Goal: Communication & Community: Ask a question

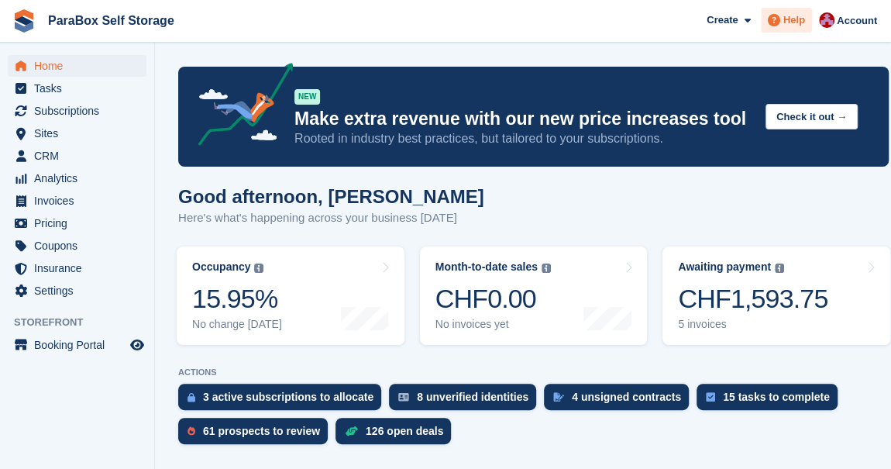
click at [800, 27] on span "Help" at bounding box center [794, 19] width 22 height 15
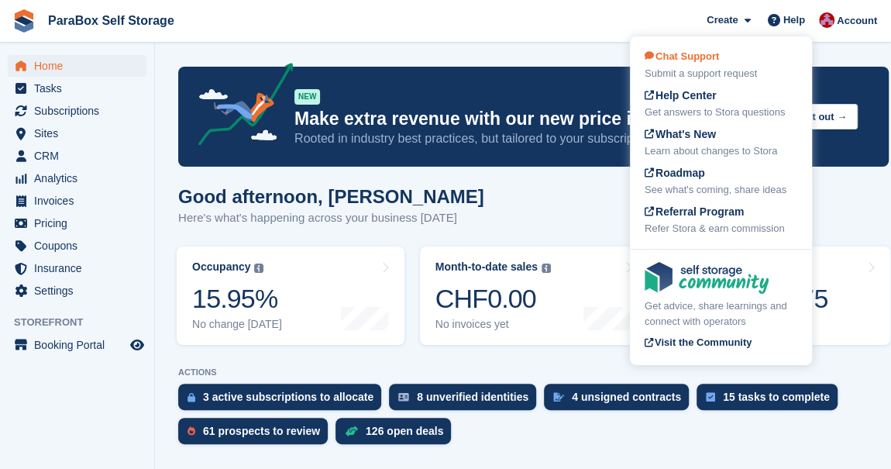
click at [738, 60] on div "Chat Support Submit a support request" at bounding box center [721, 65] width 153 height 33
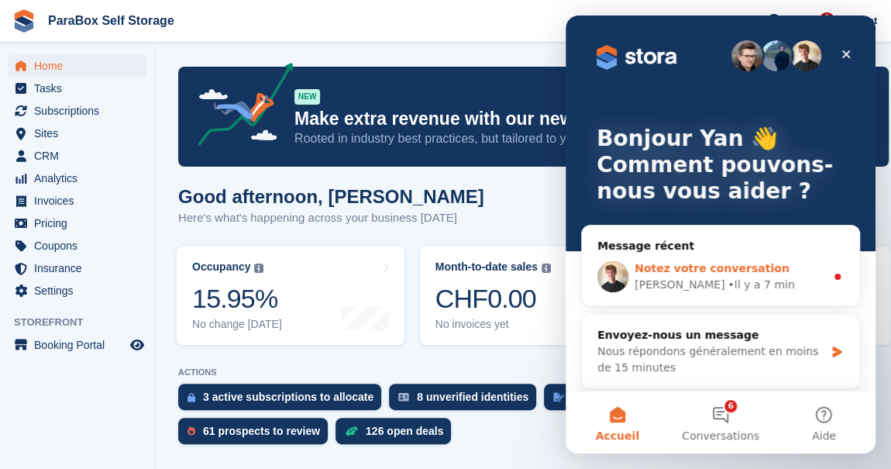
click at [728, 277] on div "• Il y a 7 min" at bounding box center [761, 285] width 67 height 16
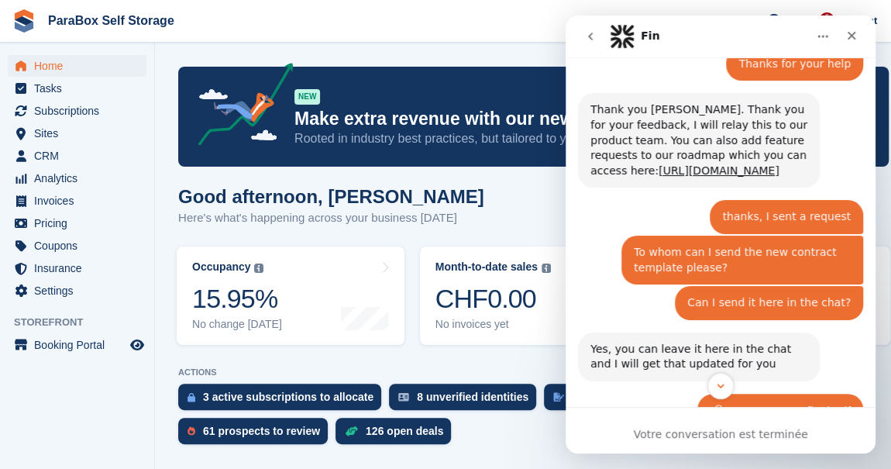
scroll to position [1833, 0]
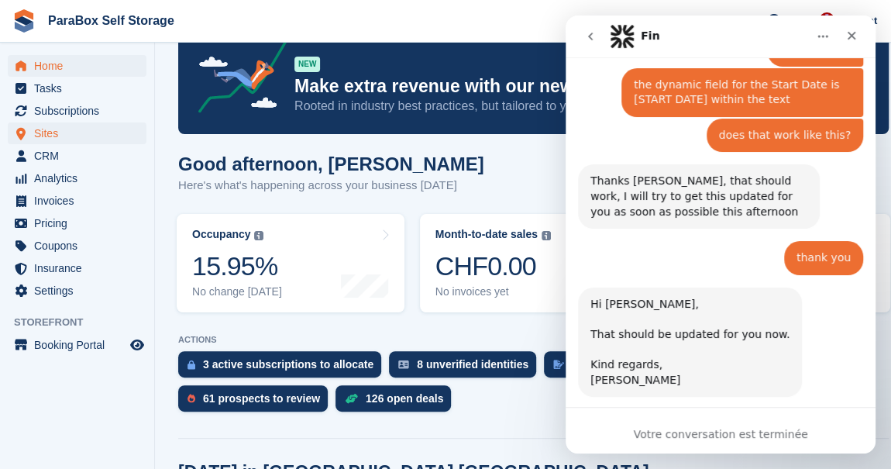
scroll to position [70, 0]
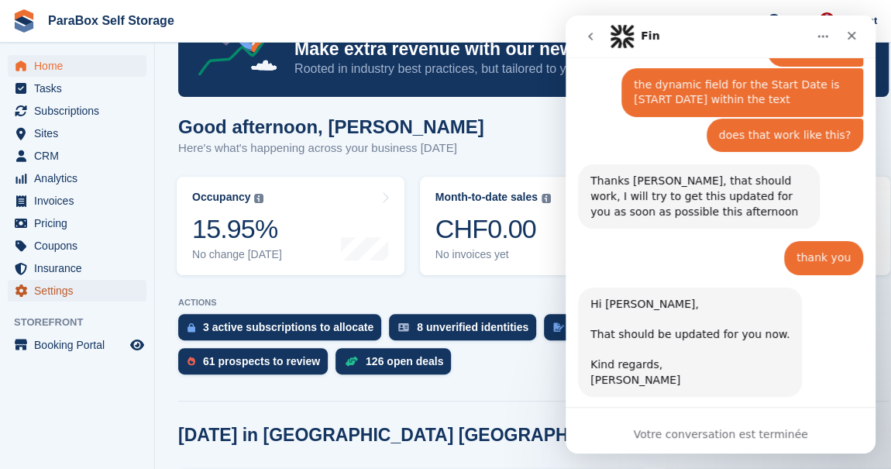
click at [53, 284] on span "Settings" at bounding box center [80, 291] width 93 height 22
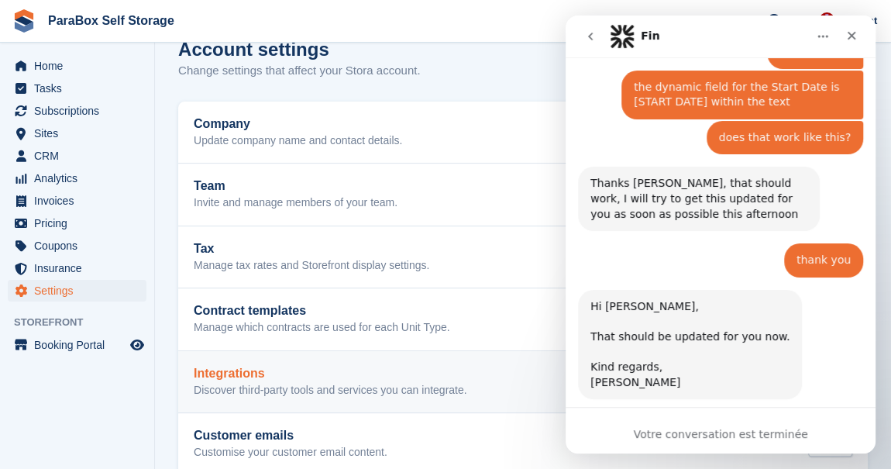
scroll to position [57, 0]
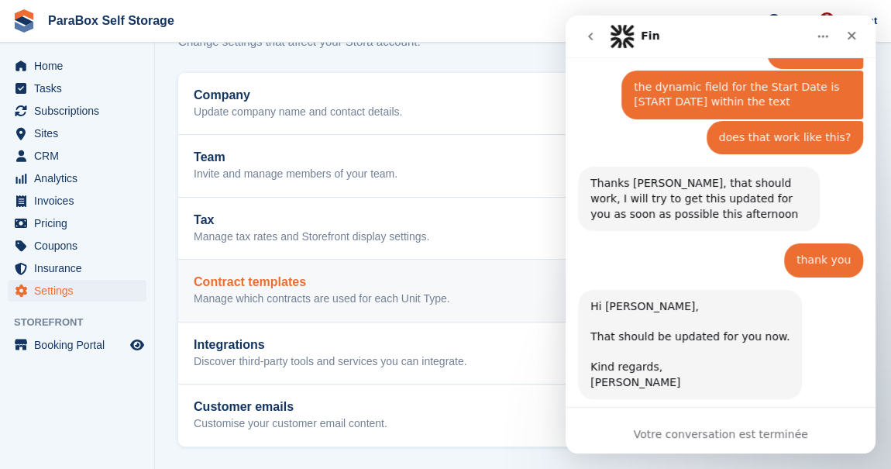
click at [300, 283] on h2 "Contract templates" at bounding box center [322, 282] width 256 height 14
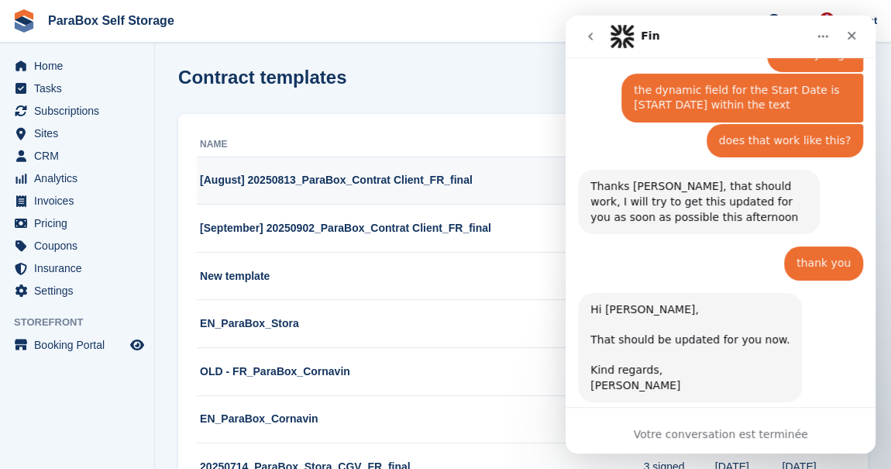
scroll to position [1833, 0]
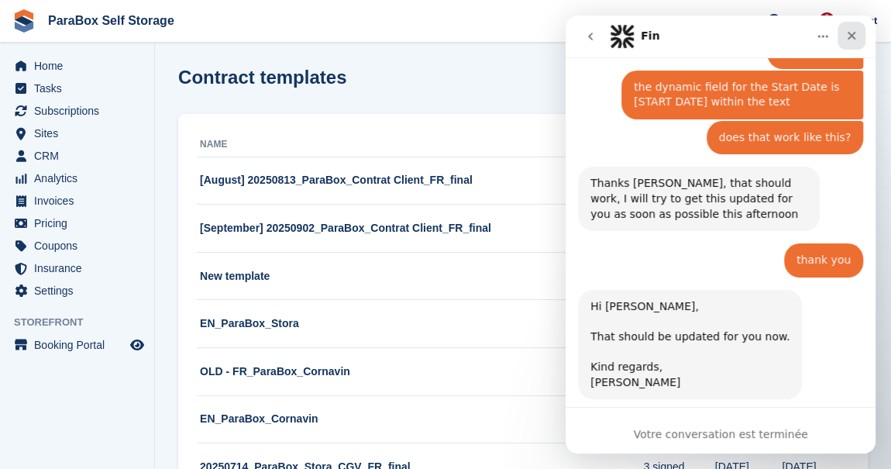
click at [852, 36] on icon "Fermer" at bounding box center [851, 35] width 12 height 12
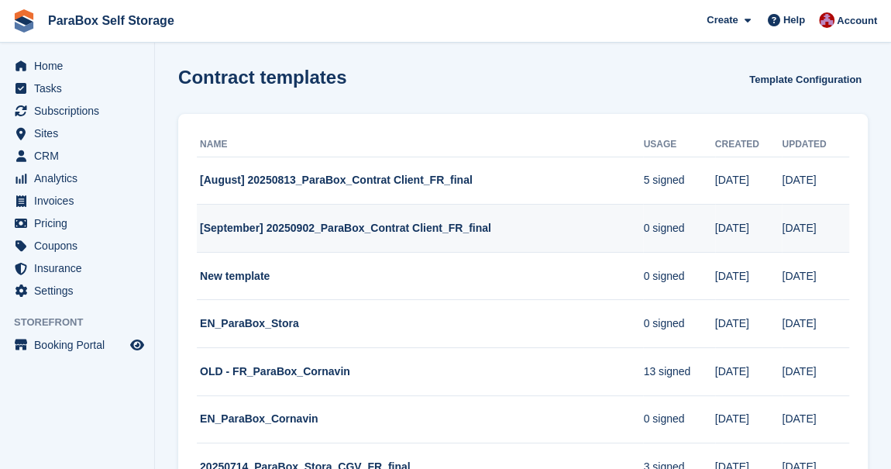
click at [466, 221] on td "[September] 20250902_ParaBox_Contrat Client_FR_final" at bounding box center [420, 229] width 446 height 48
click at [444, 223] on td "[September] 20250902_ParaBox_Contrat Client_FR_final" at bounding box center [420, 229] width 446 height 48
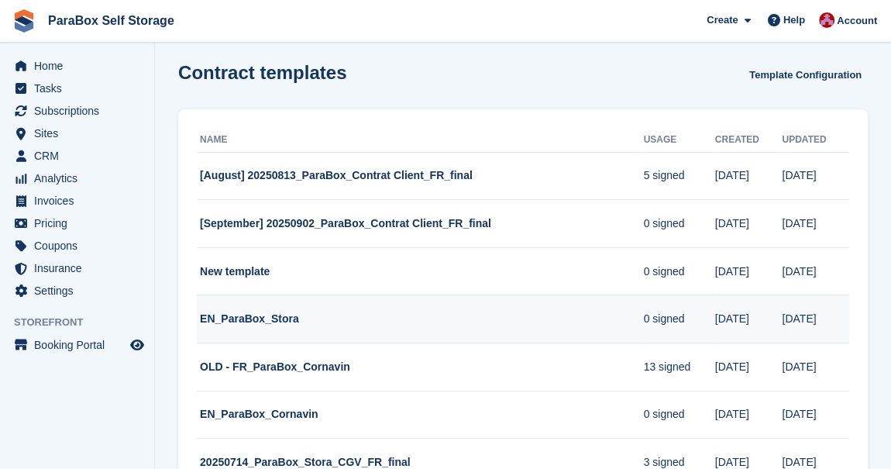
scroll to position [0, 0]
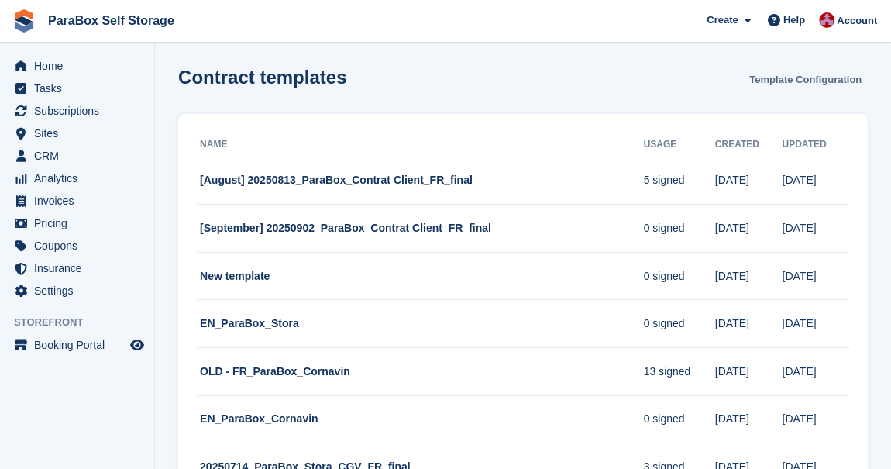
click at [804, 89] on link "Template Configuration" at bounding box center [805, 80] width 125 height 26
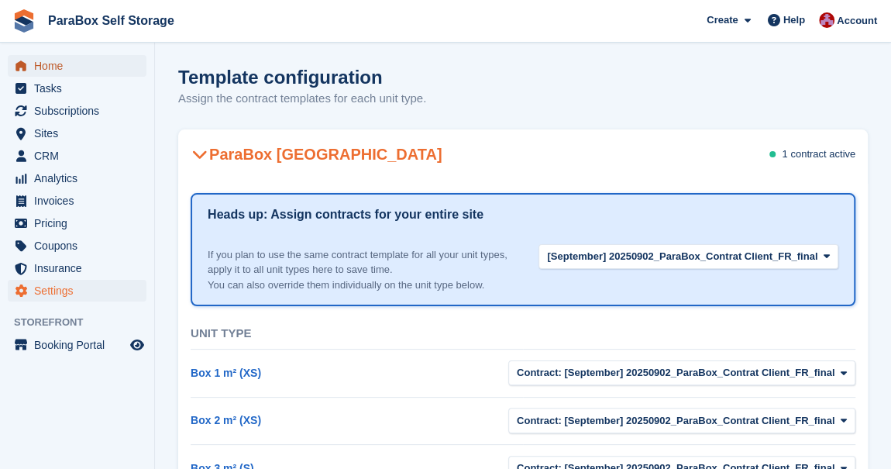
click at [62, 73] on span "Home" at bounding box center [80, 66] width 93 height 22
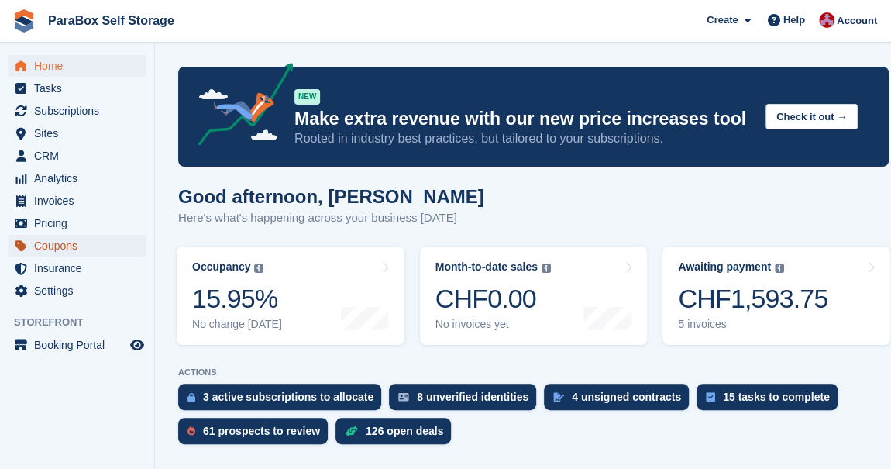
click at [65, 241] on span "Coupons" at bounding box center [80, 246] width 93 height 22
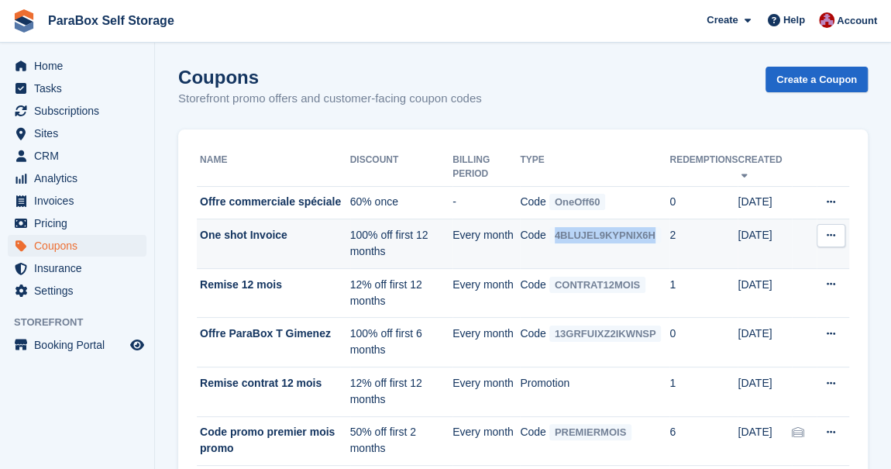
drag, startPoint x: 576, startPoint y: 239, endPoint x: 669, endPoint y: 232, distance: 93.2
click at [661, 232] on span "4BLUJEL9KYPNIX6H" at bounding box center [605, 235] width 112 height 16
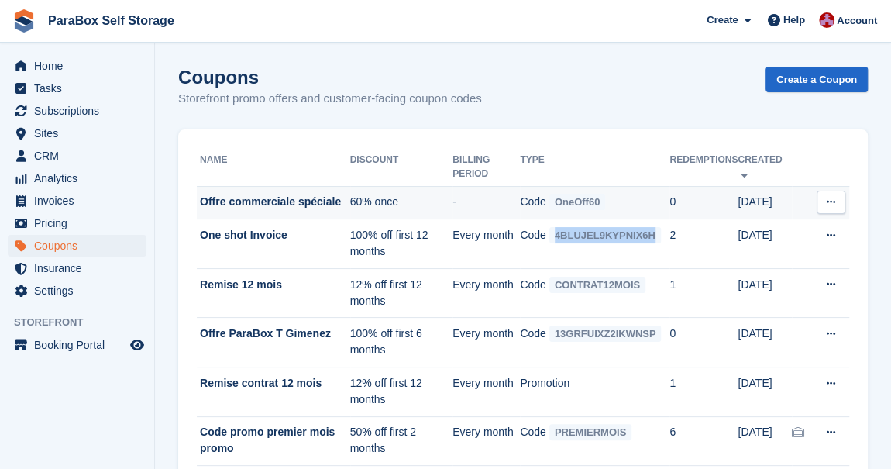
copy span "4BLUJEL9KYPNIX6H"
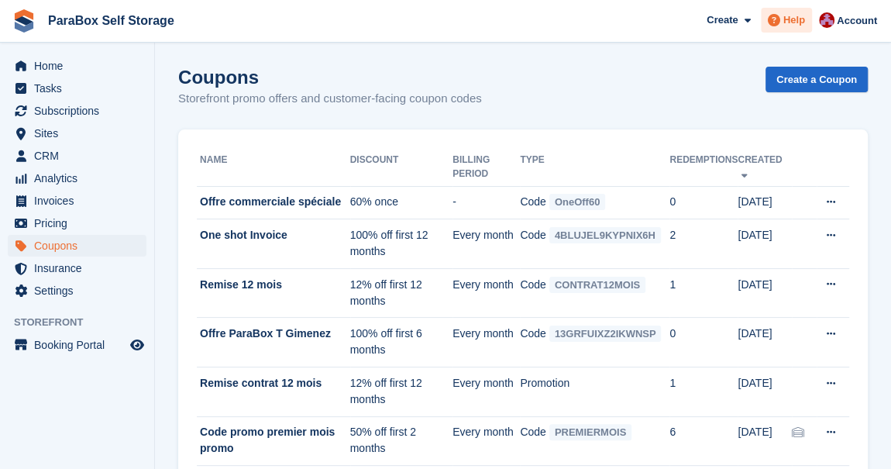
click at [778, 25] on icon at bounding box center [774, 20] width 12 height 12
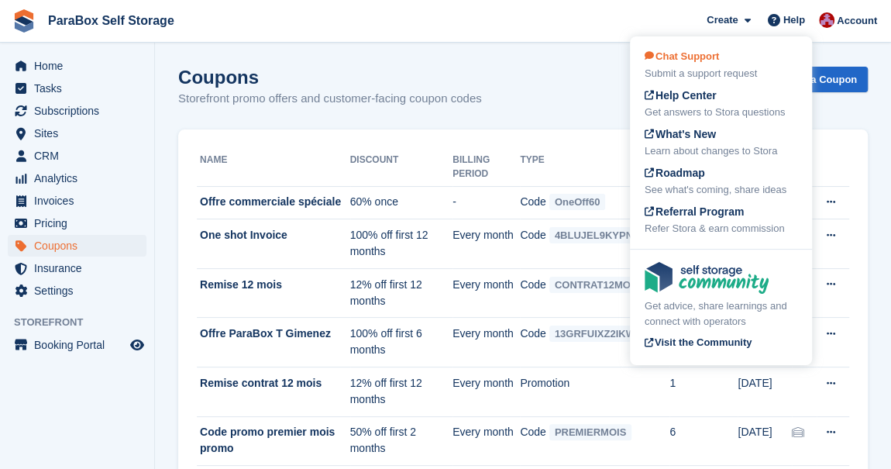
click at [743, 61] on div "Chat Support Submit a support request" at bounding box center [721, 65] width 153 height 33
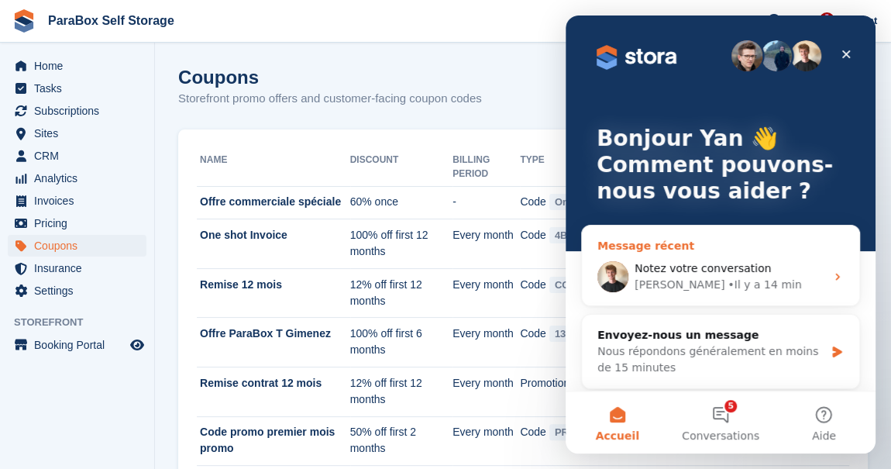
click at [663, 271] on span "Notez votre conversation" at bounding box center [703, 268] width 136 height 12
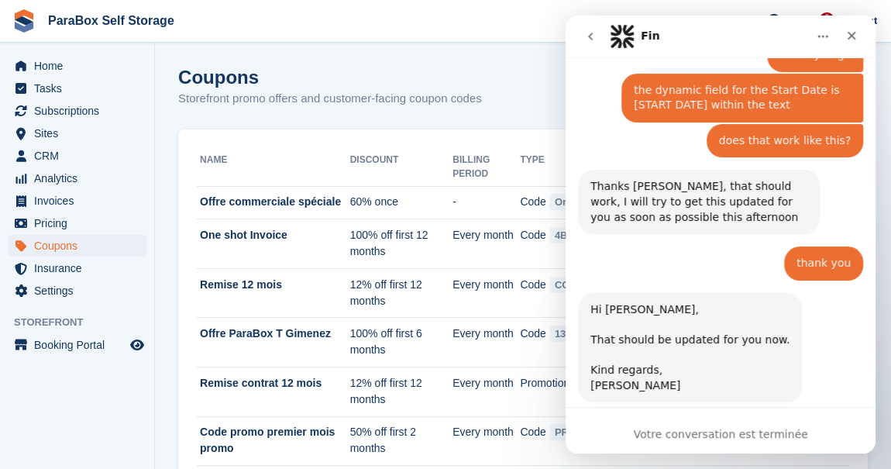
scroll to position [1833, 0]
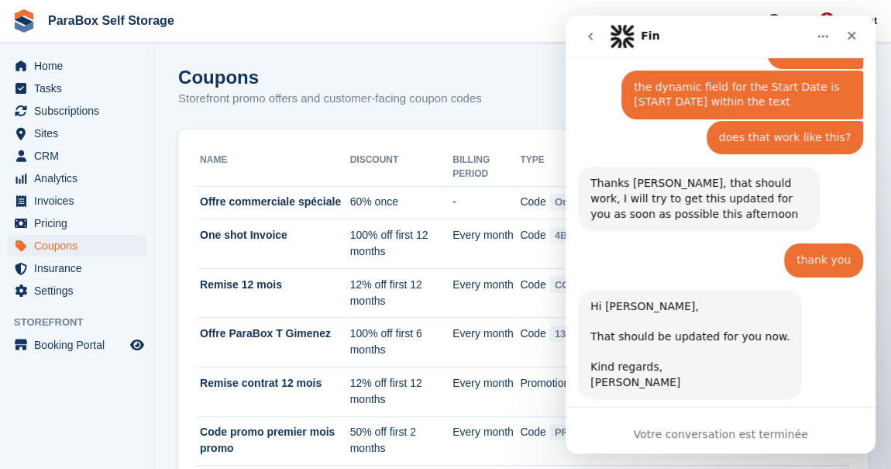
click at [684, 435] on div "Votre conversation est terminée" at bounding box center [721, 434] width 310 height 16
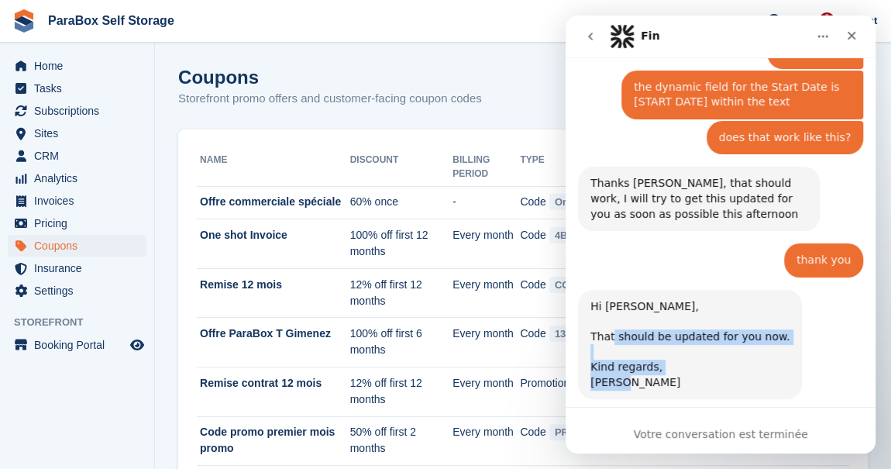
drag, startPoint x: 610, startPoint y: 205, endPoint x: 678, endPoint y: 252, distance: 82.5
click at [675, 299] on div "Hi [PERSON_NAME], That should be updated for you now. Kind regards, [PERSON_NAM…" at bounding box center [689, 344] width 199 height 91
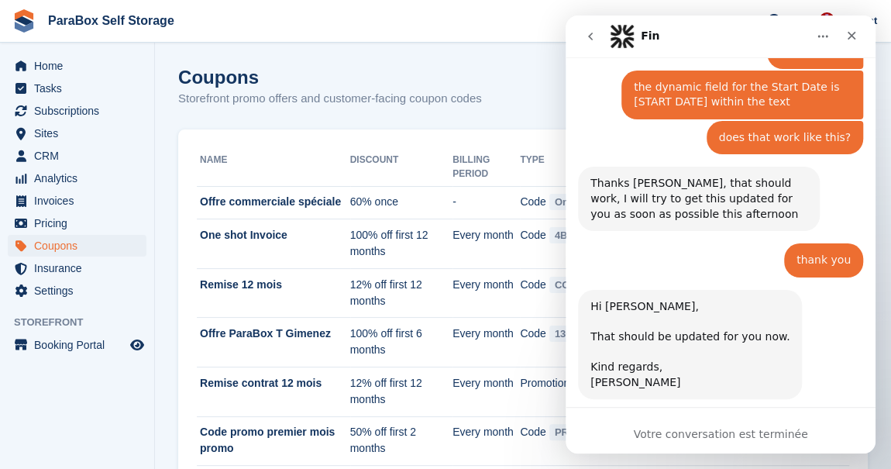
click at [650, 299] on div "Hi [PERSON_NAME], That should be updated for you now. Kind regards, [PERSON_NAM…" at bounding box center [689, 344] width 199 height 91
click at [614, 290] on div "Hi [PERSON_NAME], That should be updated for you now. Kind regards, [PERSON_NAM…" at bounding box center [690, 345] width 224 height 110
click at [587, 38] on icon "go back" at bounding box center [590, 36] width 12 height 12
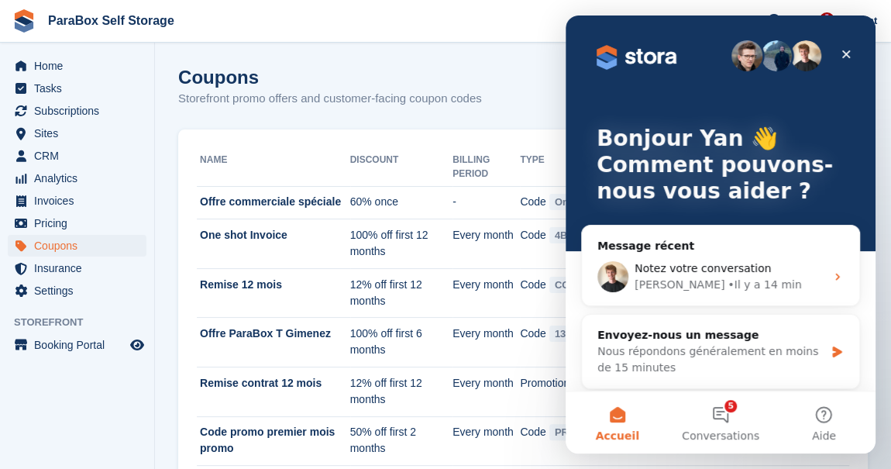
scroll to position [0, 0]
click at [736, 432] on span "Conversations" at bounding box center [720, 435] width 77 height 11
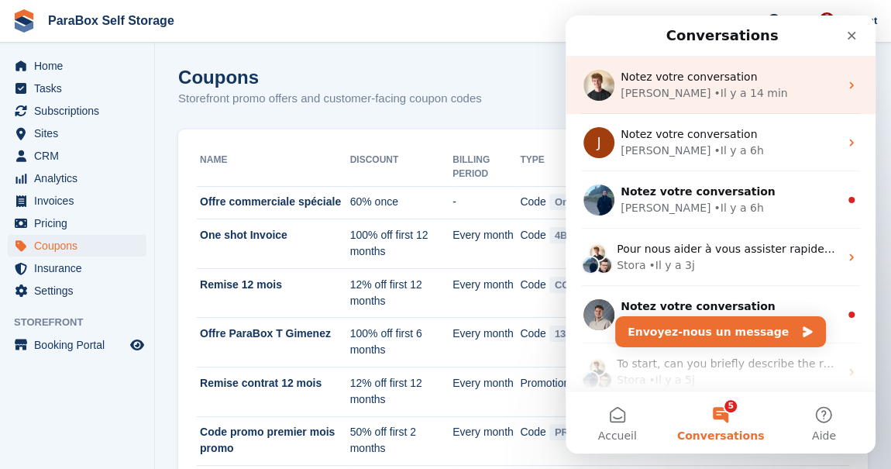
click at [714, 86] on div "• Il y a 14 min" at bounding box center [751, 93] width 74 height 16
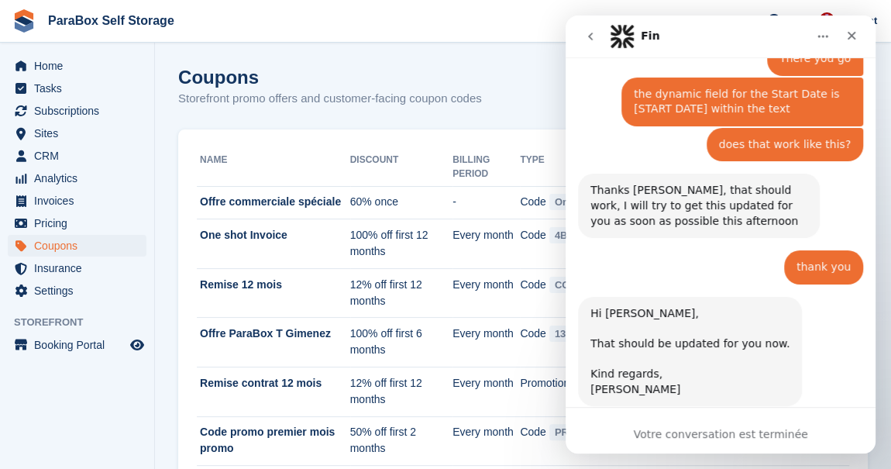
scroll to position [1833, 0]
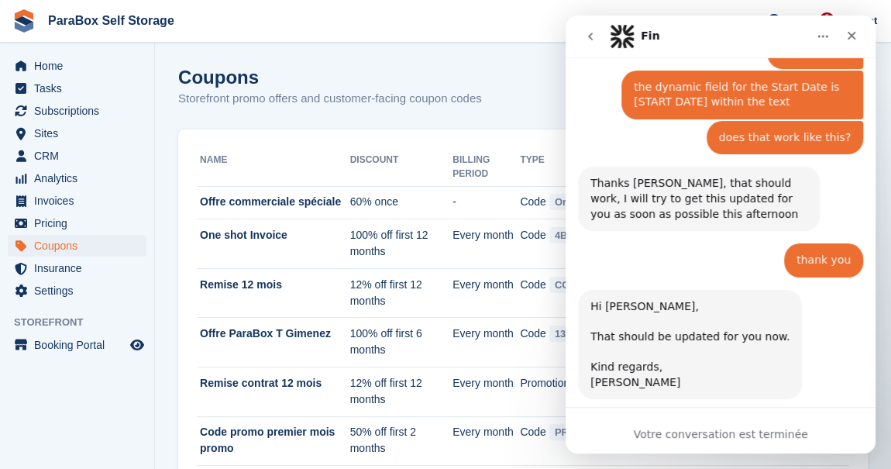
click at [591, 43] on button "go back" at bounding box center [590, 36] width 29 height 29
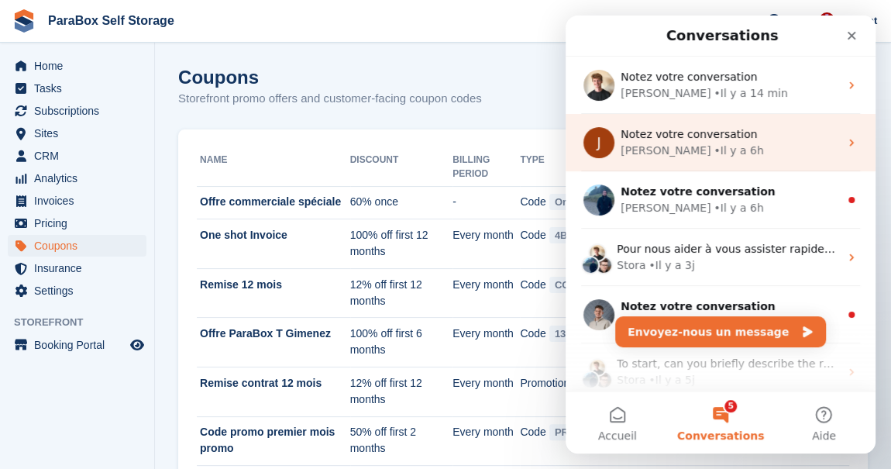
scroll to position [0, 0]
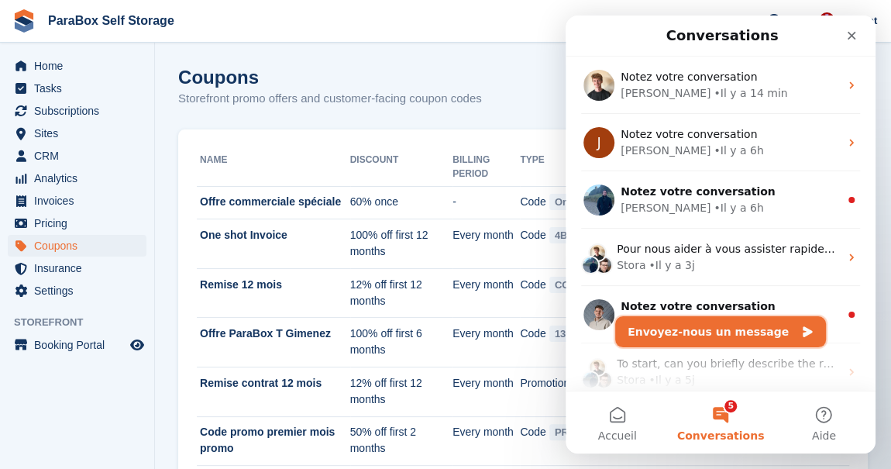
click at [716, 319] on button "Envoyez-nous un message" at bounding box center [720, 331] width 211 height 31
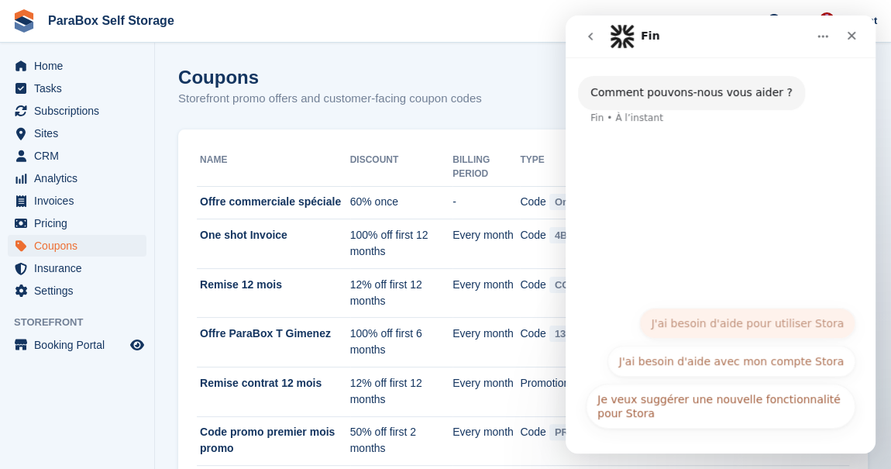
click at [685, 311] on button "J'ai besoin d'aide pour utiliser Stora" at bounding box center [747, 323] width 216 height 31
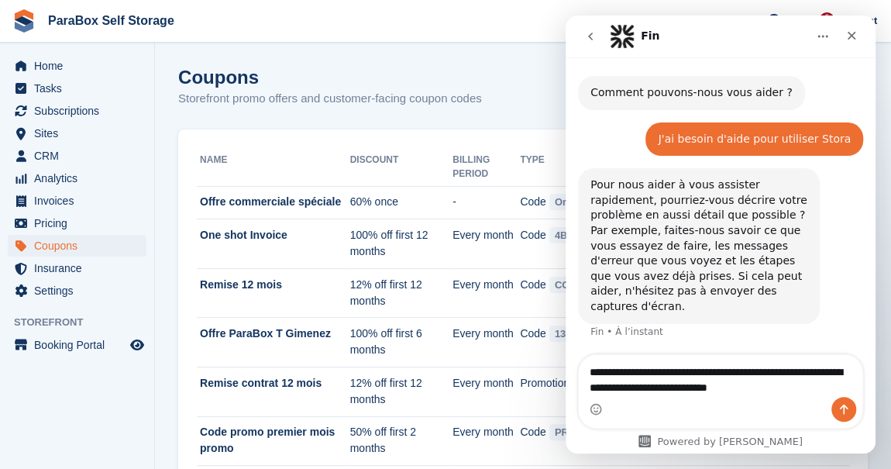
click at [763, 387] on textarea "**********" at bounding box center [721, 376] width 284 height 42
click at [779, 383] on textarea "**********" at bounding box center [721, 376] width 284 height 42
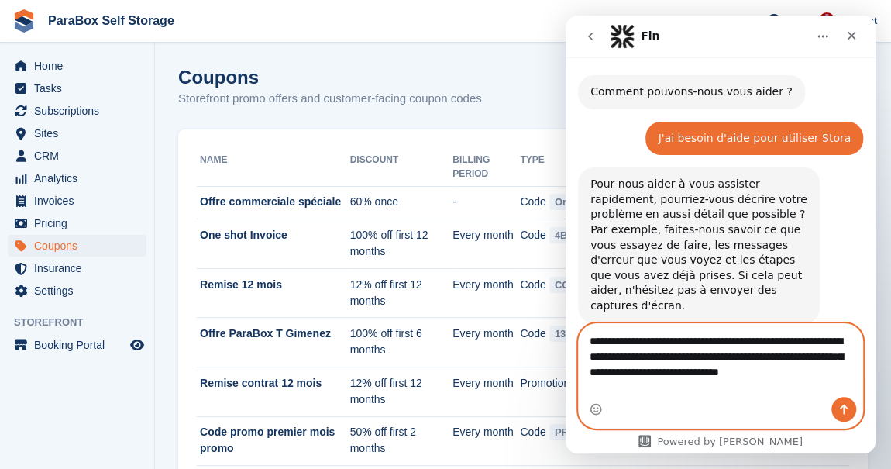
scroll to position [16, 0]
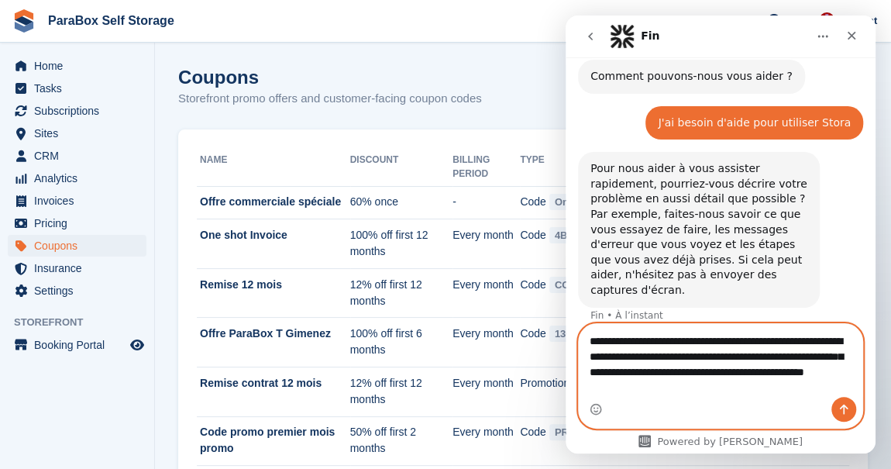
click at [652, 389] on textarea "**********" at bounding box center [721, 360] width 284 height 73
click at [764, 385] on textarea "**********" at bounding box center [721, 360] width 284 height 73
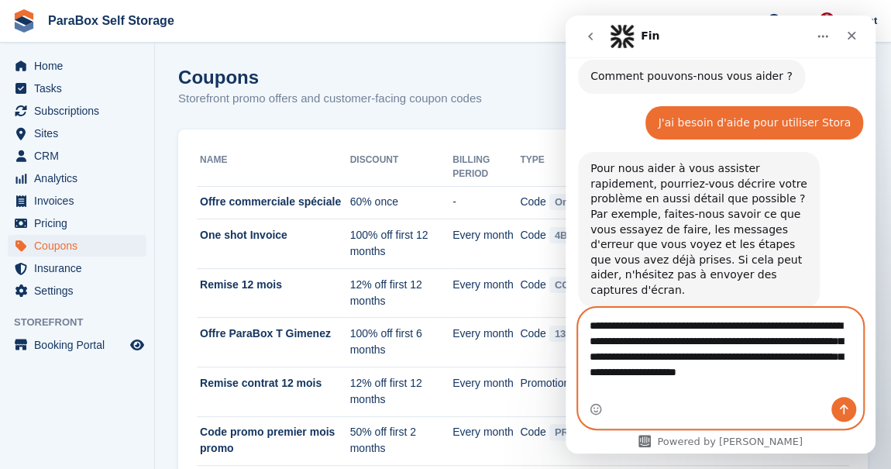
scroll to position [32, 0]
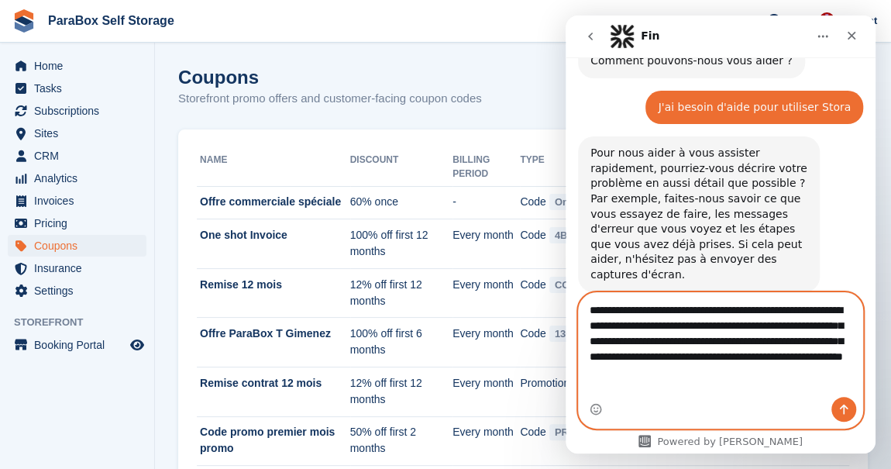
click at [735, 381] on textarea "**********" at bounding box center [721, 337] width 284 height 88
click at [713, 377] on textarea "**********" at bounding box center [721, 337] width 284 height 88
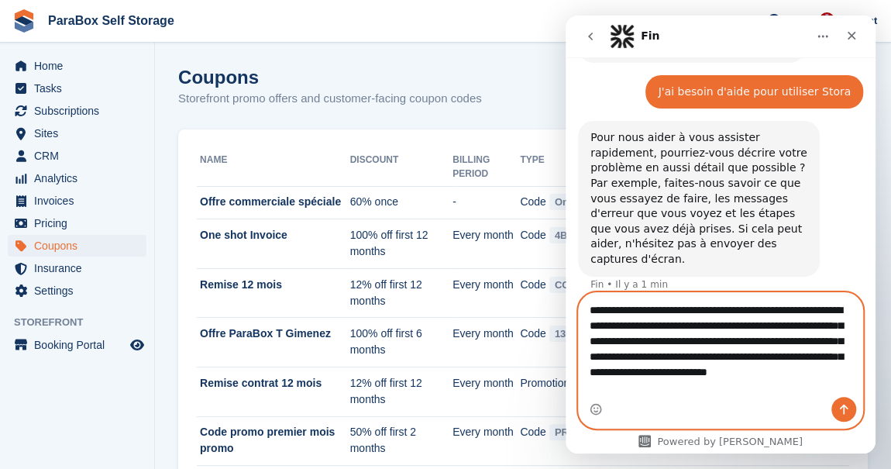
click at [632, 389] on textarea "**********" at bounding box center [721, 345] width 284 height 104
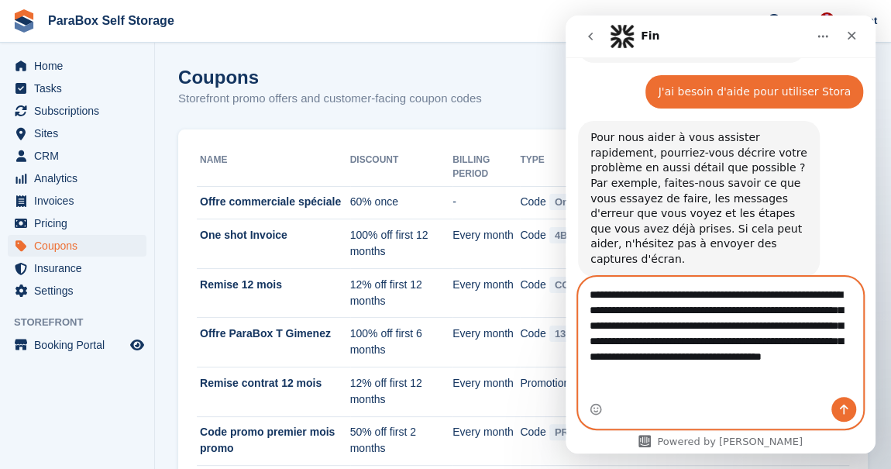
type textarea "**********"
click at [852, 411] on button "Envoyer un message…" at bounding box center [843, 409] width 25 height 25
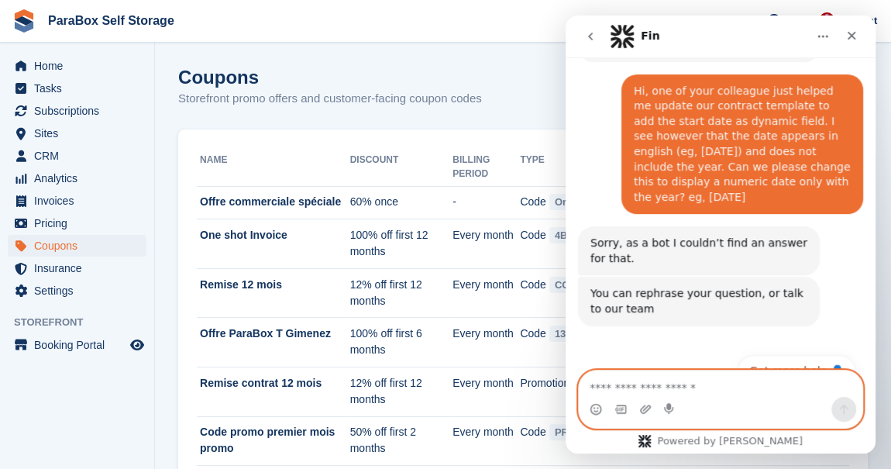
scroll to position [274, 0]
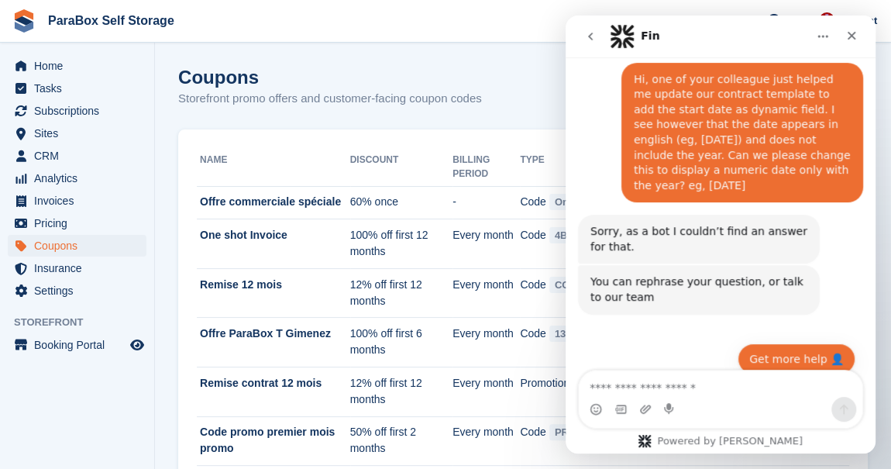
click at [769, 343] on button "Get more help 👤" at bounding box center [797, 358] width 118 height 31
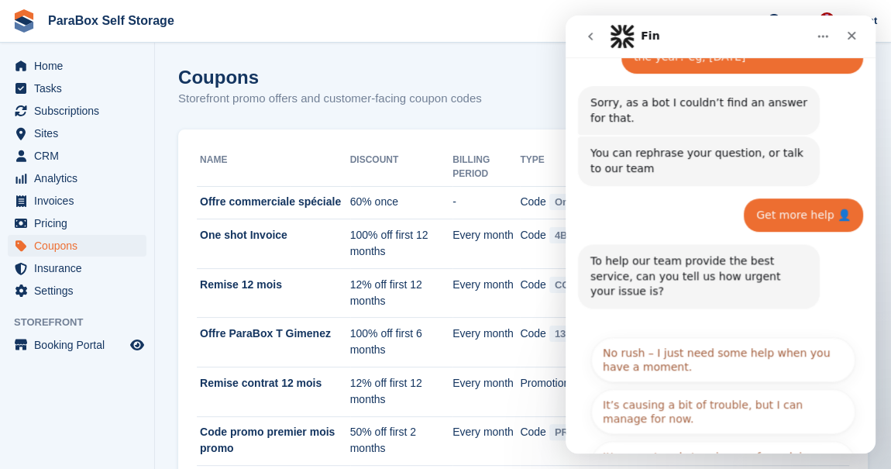
scroll to position [415, 0]
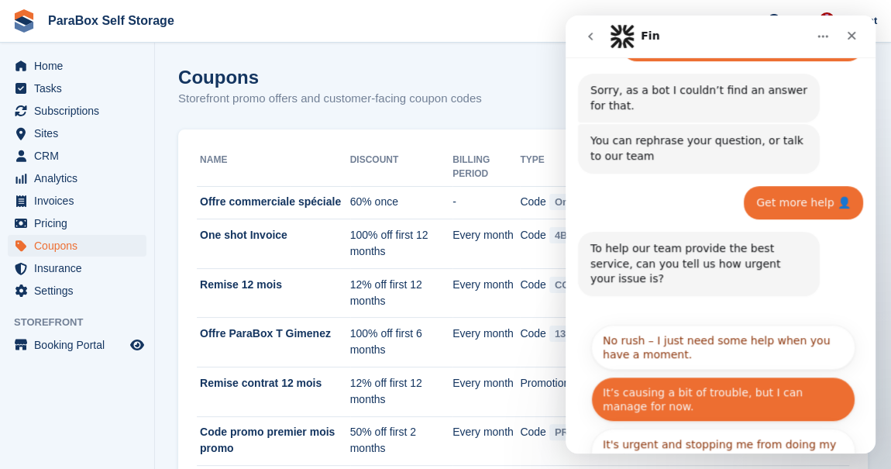
click at [673, 377] on button "It’s causing a bit of trouble, but I can manage for now." at bounding box center [723, 399] width 264 height 45
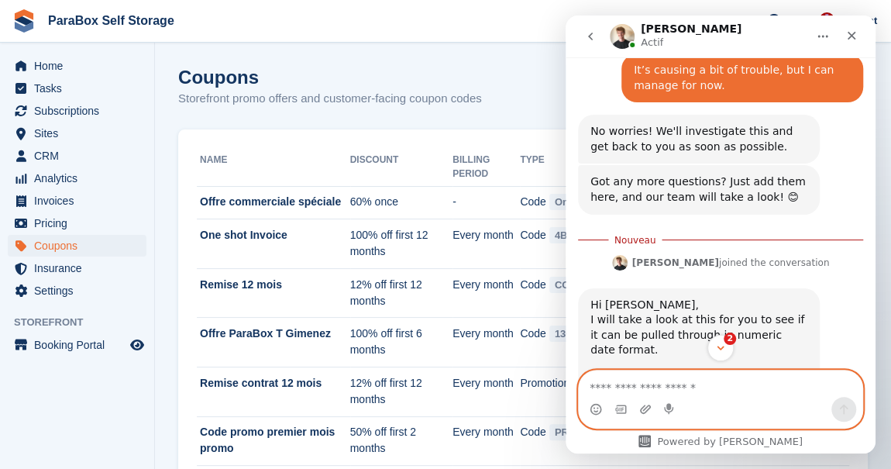
scroll to position [698, 0]
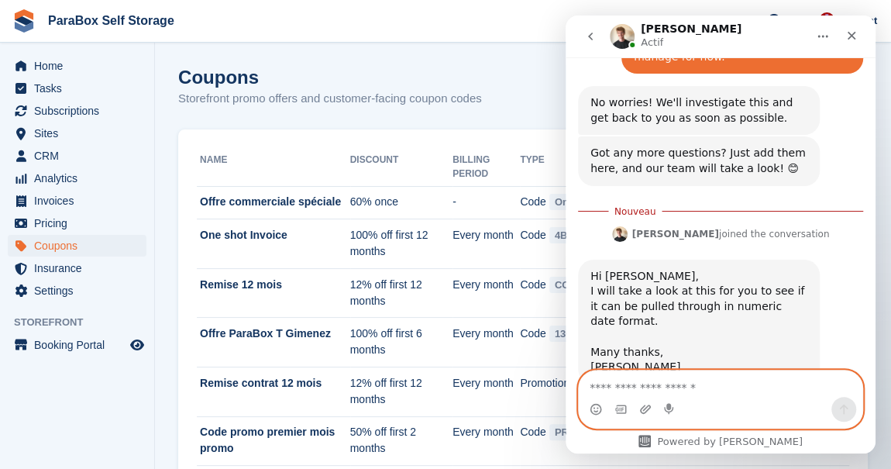
click at [656, 387] on textarea "Envoyer un message..." at bounding box center [721, 383] width 284 height 26
type textarea "**********"
